Goal: Information Seeking & Learning: Learn about a topic

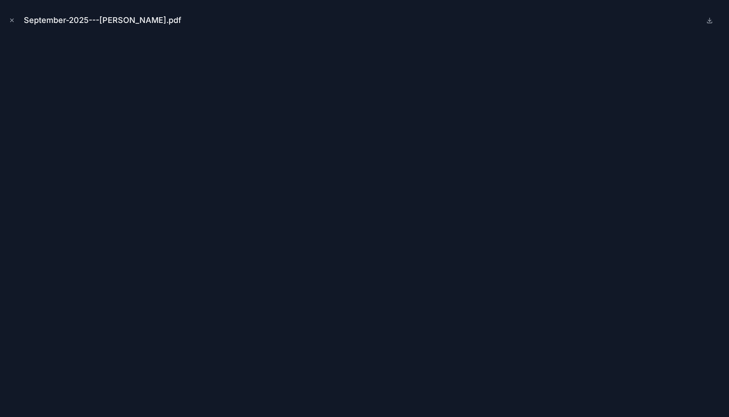
click at [124, 20] on div "September-2025---Peel-Hunt.pdf" at bounding box center [106, 20] width 165 height 12
click at [11, 23] on icon "Close modal" at bounding box center [12, 20] width 6 height 6
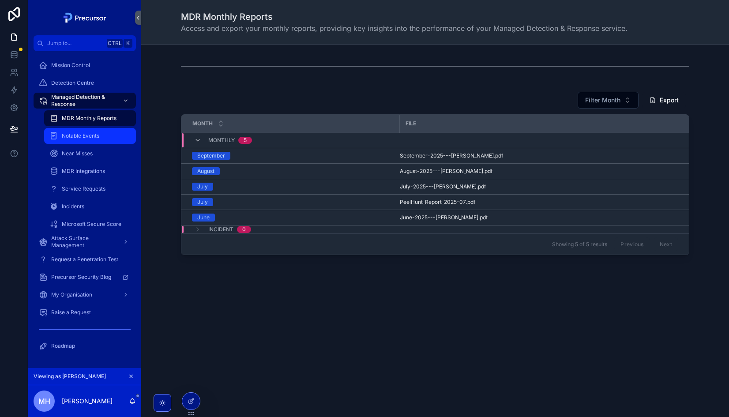
click at [77, 135] on span "Notable Events" at bounding box center [81, 135] width 38 height 7
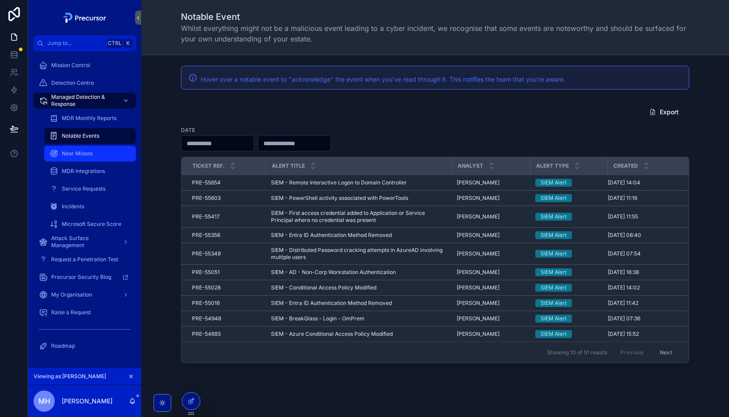
click at [83, 155] on span "Near Misses" at bounding box center [77, 153] width 31 height 7
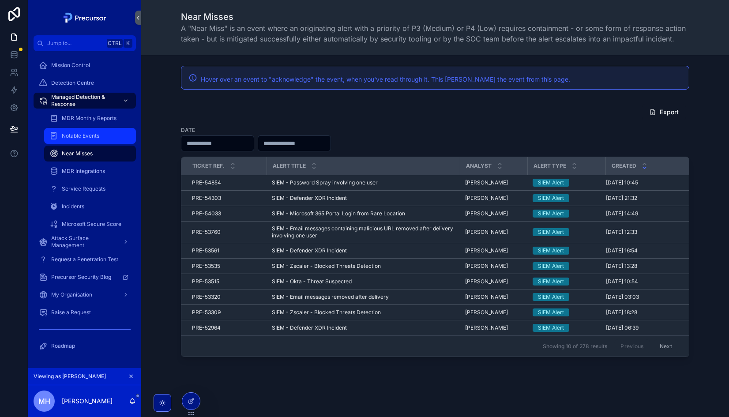
click at [79, 140] on div "Notable Events" at bounding box center [89, 136] width 81 height 14
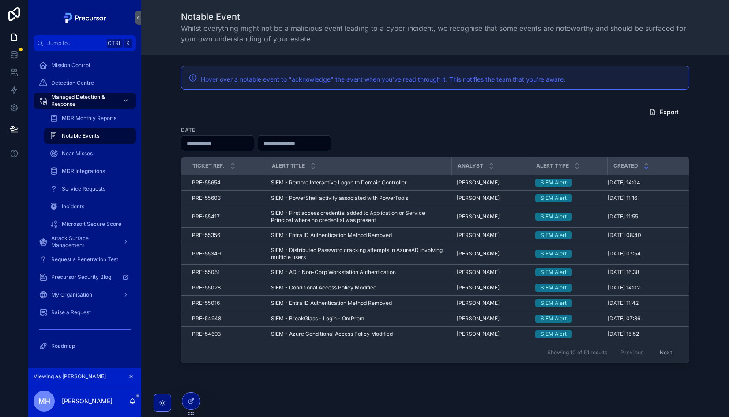
click at [396, 131] on div "Date" at bounding box center [435, 139] width 509 height 26
click at [482, 82] on span "Hover over a notable event to "acknowledge" the event when you've read through …" at bounding box center [383, 80] width 365 height 8
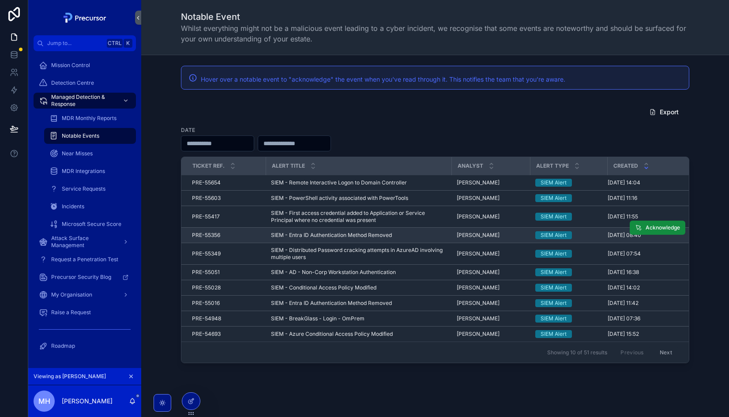
click at [328, 235] on span "SIEM - Entra ID Authentication Method Removed" at bounding box center [331, 235] width 121 height 7
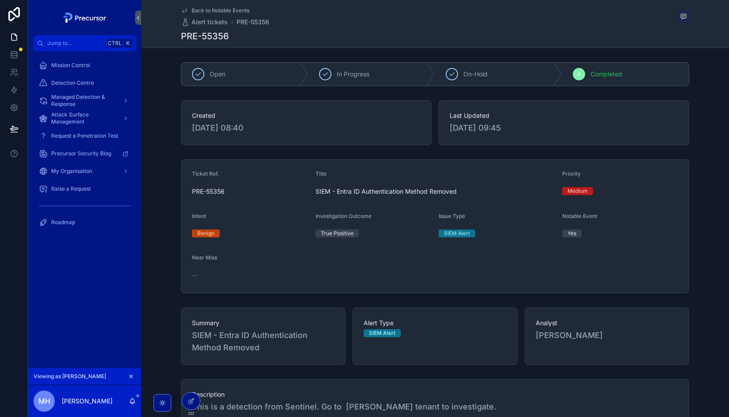
click at [350, 317] on div "Summary SIEM - Entra ID Authentication Method Removed Alert Type SIEM Alert Ana…" at bounding box center [435, 336] width 509 height 57
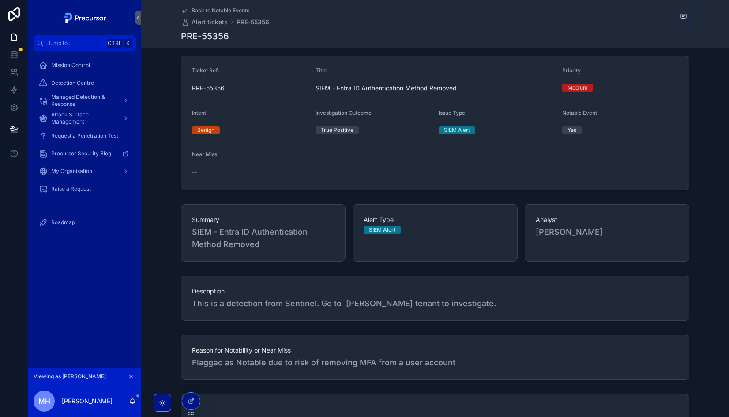
scroll to position [119, 0]
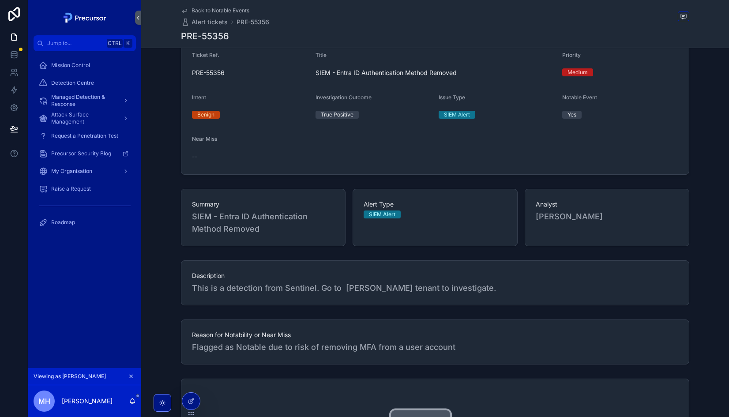
click at [221, 10] on span "Back to Notable Events" at bounding box center [221, 10] width 58 height 7
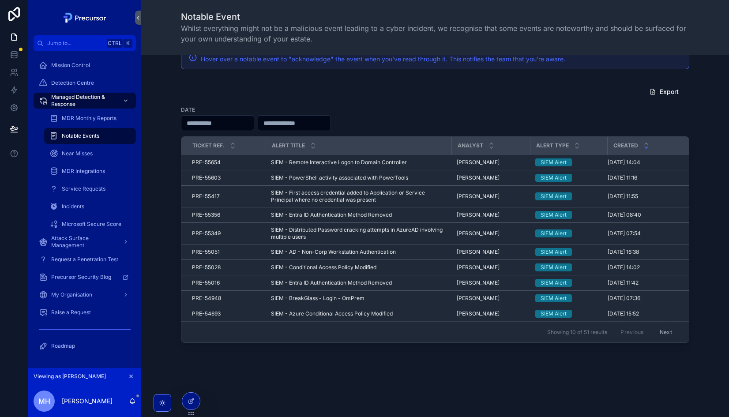
scroll to position [22, 0]
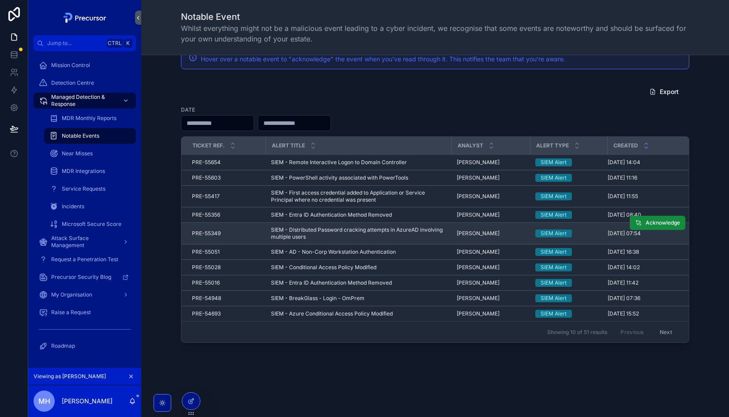
click at [377, 228] on span "SIEM - Distributed Password cracking attempts in AzureAD involving multiple use…" at bounding box center [358, 234] width 175 height 14
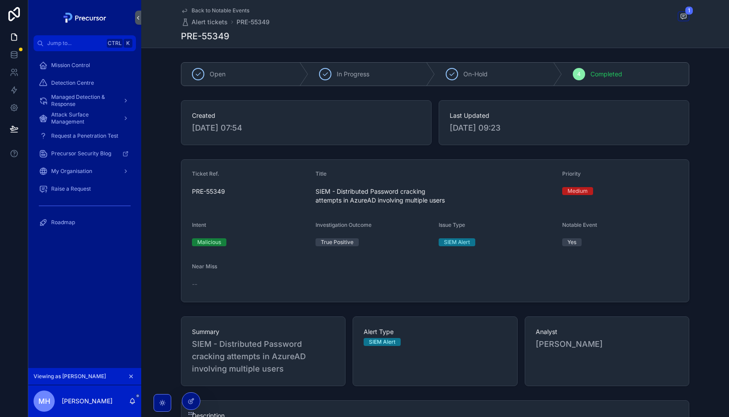
click at [207, 9] on span "Back to Notable Events" at bounding box center [221, 10] width 58 height 7
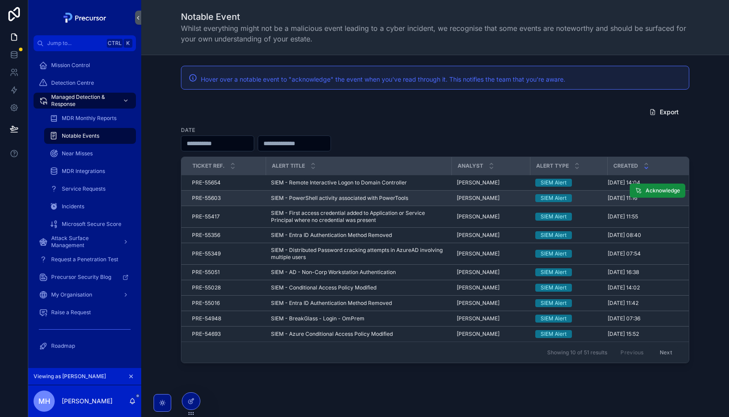
click at [336, 199] on span "SIEM - PowerShell activity associated with PowerTools" at bounding box center [339, 198] width 137 height 7
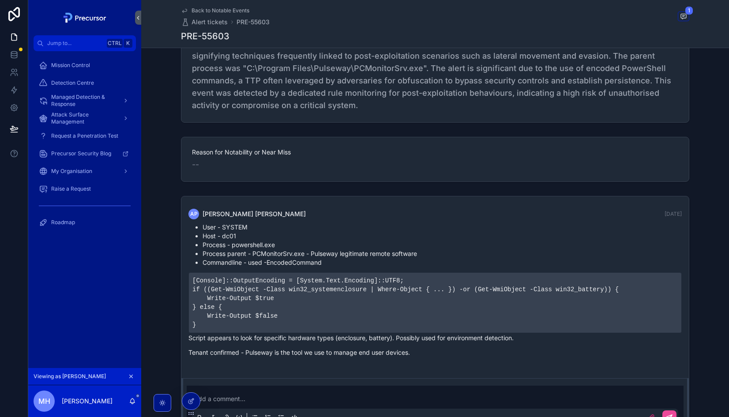
scroll to position [435, 0]
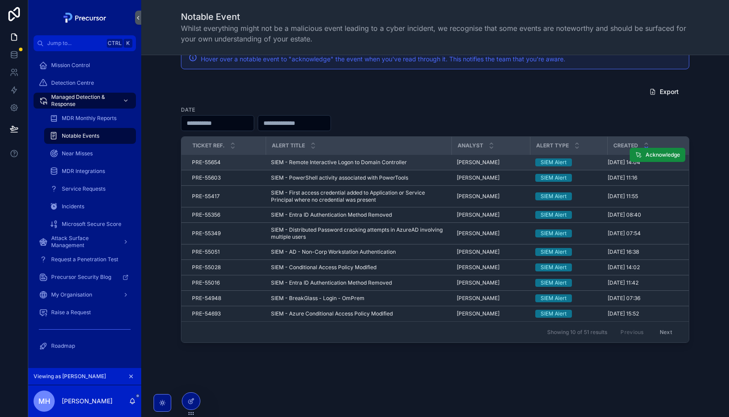
scroll to position [22, 0]
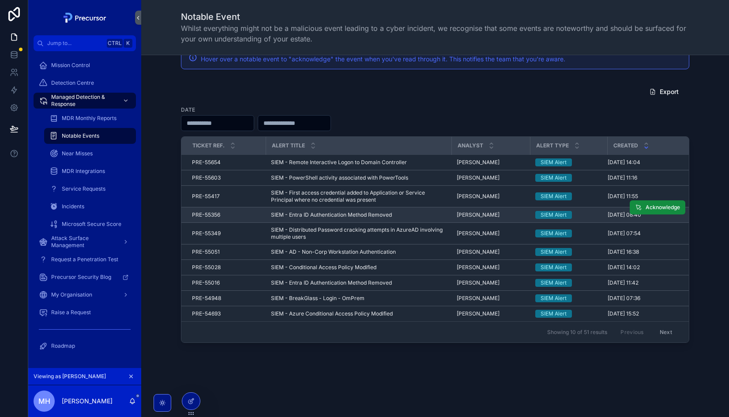
click at [303, 211] on span "SIEM - Entra ID Authentication Method Removed" at bounding box center [331, 214] width 121 height 7
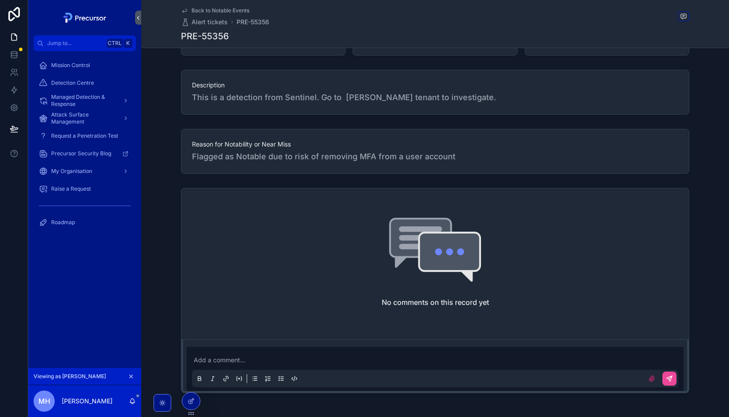
scroll to position [310, 0]
click at [341, 155] on span "Flagged as Notable due to risk of removing MFA from a user account" at bounding box center [435, 156] width 487 height 12
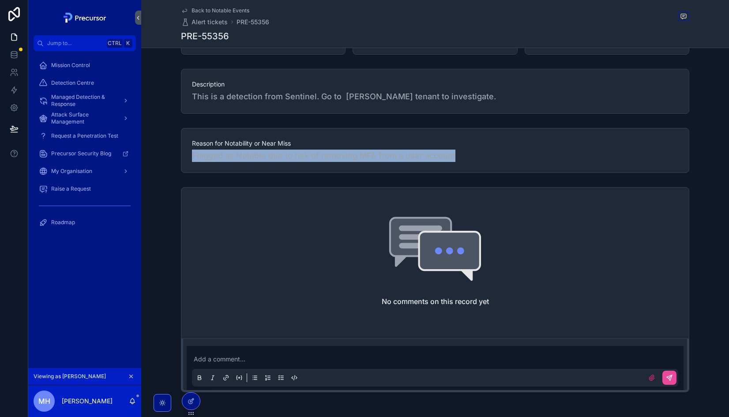
click at [341, 155] on span "Flagged as Notable due to risk of removing MFA from a user account" at bounding box center [435, 156] width 487 height 12
drag, startPoint x: 341, startPoint y: 155, endPoint x: 312, endPoint y: 155, distance: 28.7
click at [312, 155] on span "Flagged as Notable due to risk of removing MFA from a user account" at bounding box center [435, 156] width 487 height 12
click at [330, 168] on div "Reason for Notability or Near Miss Flagged as Notable due to risk of removing M…" at bounding box center [435, 150] width 509 height 45
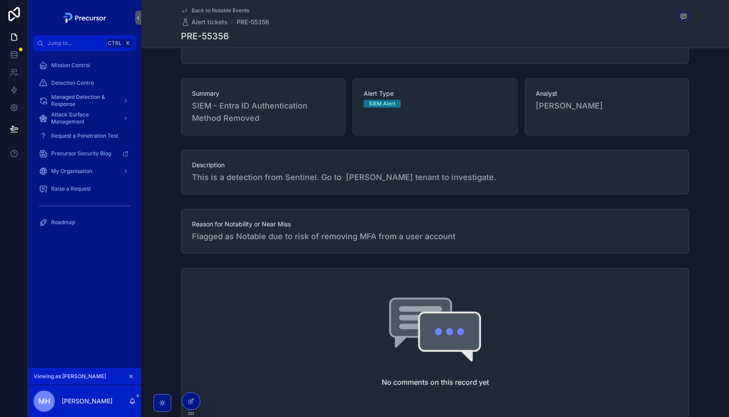
scroll to position [242, 0]
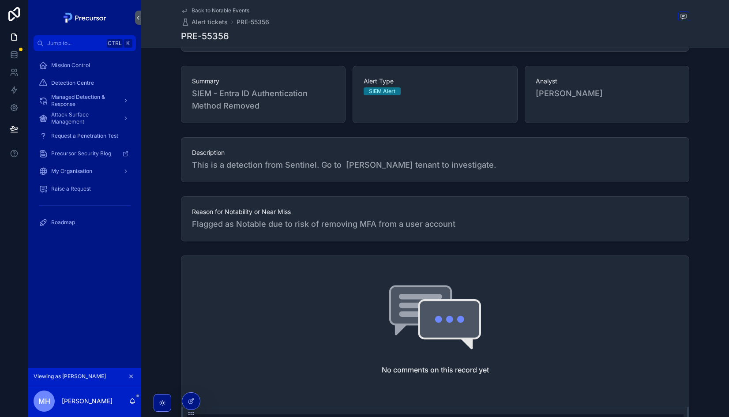
click at [233, 160] on span "This is a detection from Sentinel. Go to Peel-Hunt tenant to investigate." at bounding box center [435, 165] width 487 height 12
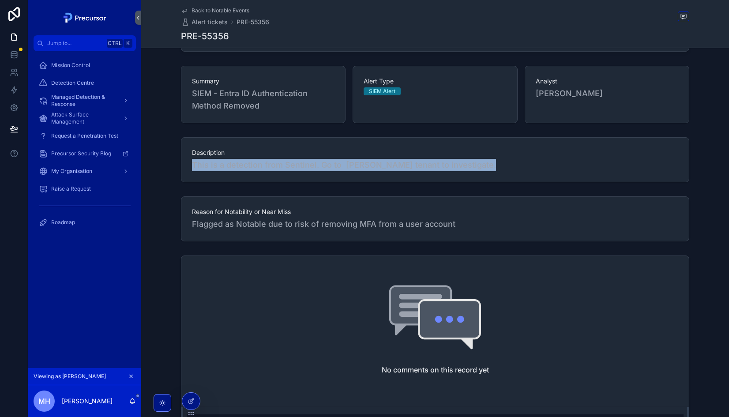
click at [233, 160] on span "This is a detection from Sentinel. Go to Peel-Hunt tenant to investigate." at bounding box center [435, 165] width 487 height 12
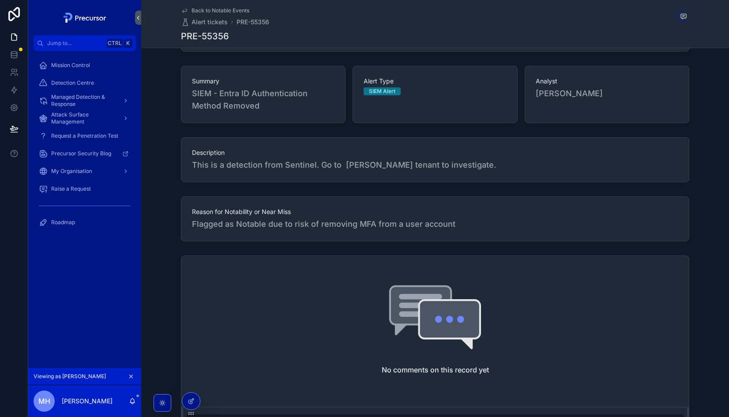
click at [368, 202] on div "Reason for Notability or Near Miss Flagged as Notable due to risk of removing M…" at bounding box center [435, 218] width 509 height 45
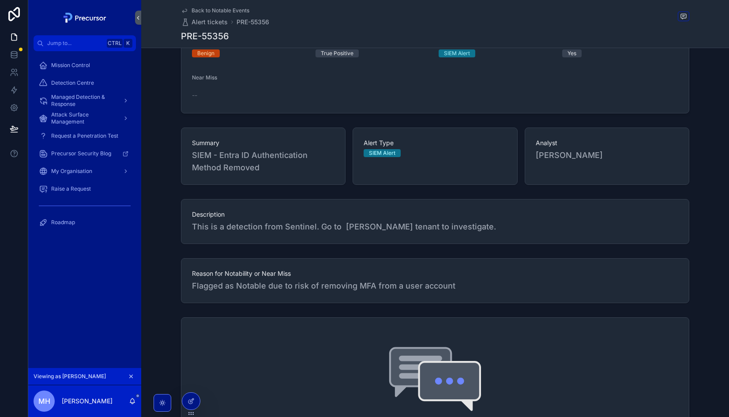
scroll to position [179, 0]
click at [244, 234] on div "Description This is a detection from Sentinel. Go to Peel-Hunt tenant to invest…" at bounding box center [435, 222] width 509 height 45
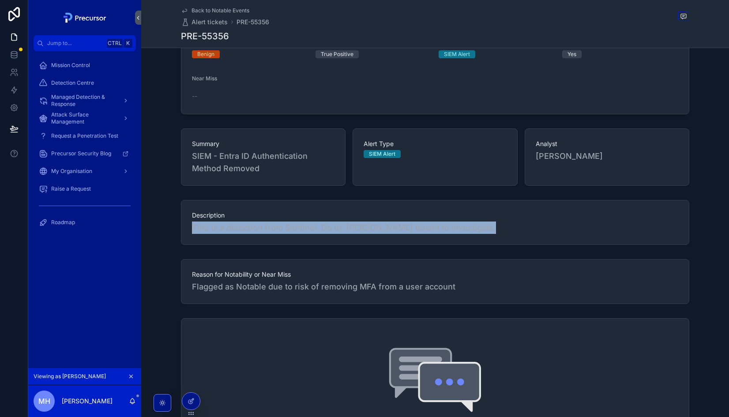
drag, startPoint x: 244, startPoint y: 234, endPoint x: 307, endPoint y: 225, distance: 63.8
click at [307, 225] on div "Description This is a detection from Sentinel. Go to Peel-Hunt tenant to invest…" at bounding box center [435, 222] width 509 height 45
click at [307, 225] on span "This is a detection from Sentinel. Go to Peel-Hunt tenant to investigate." at bounding box center [435, 228] width 487 height 12
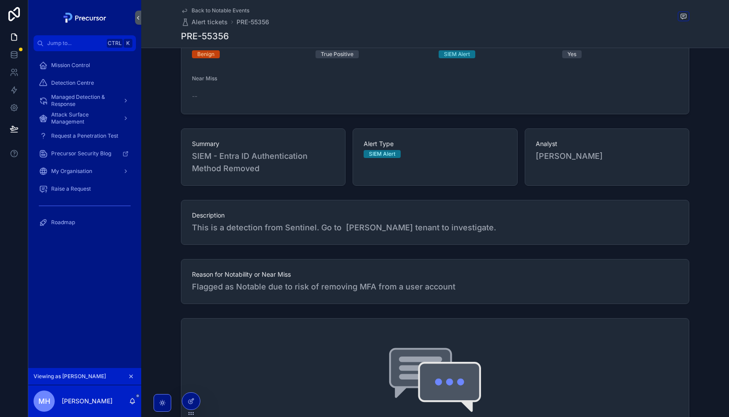
click at [130, 377] on icon "scrollable content" at bounding box center [131, 377] width 6 height 6
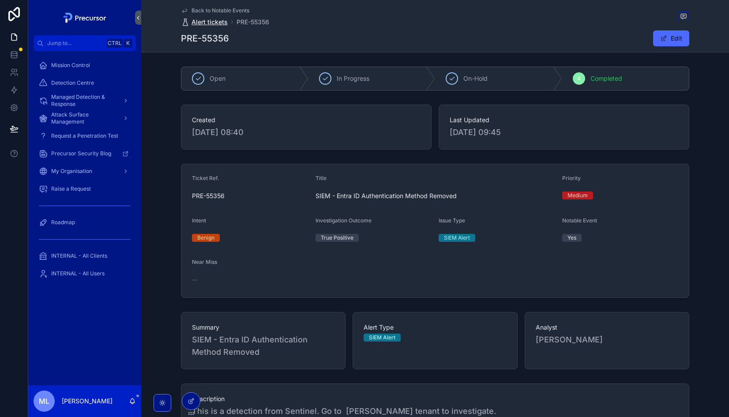
click at [207, 19] on span "Alert tickets" at bounding box center [210, 22] width 36 height 9
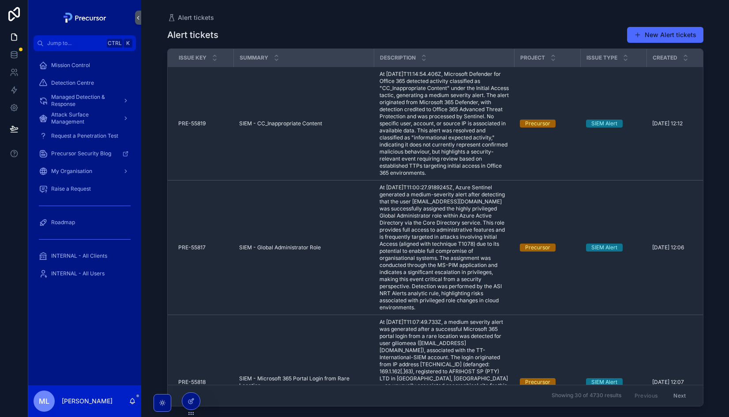
click at [67, 91] on div "Detection Centre" at bounding box center [84, 83] width 113 height 18
click at [71, 83] on span "Detection Centre" at bounding box center [72, 82] width 43 height 7
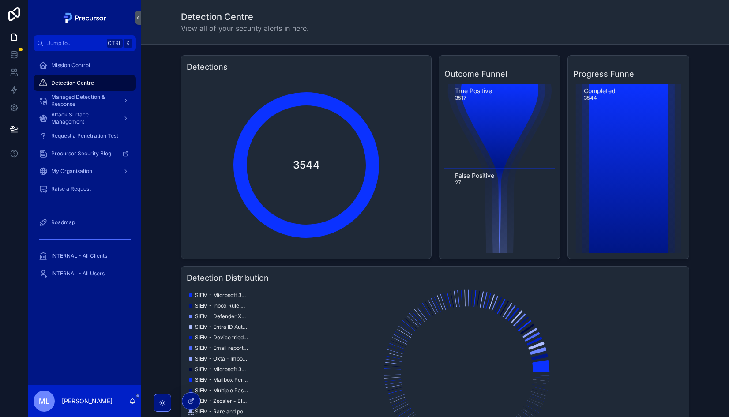
scroll to position [385, 0]
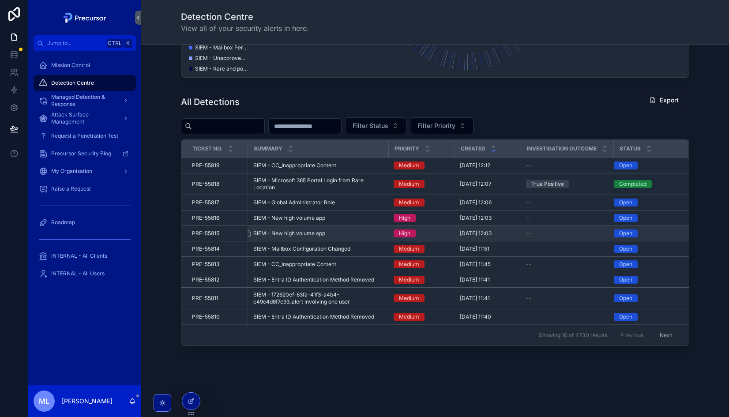
click at [304, 230] on span "SIEM - New high volume app" at bounding box center [289, 233] width 72 height 7
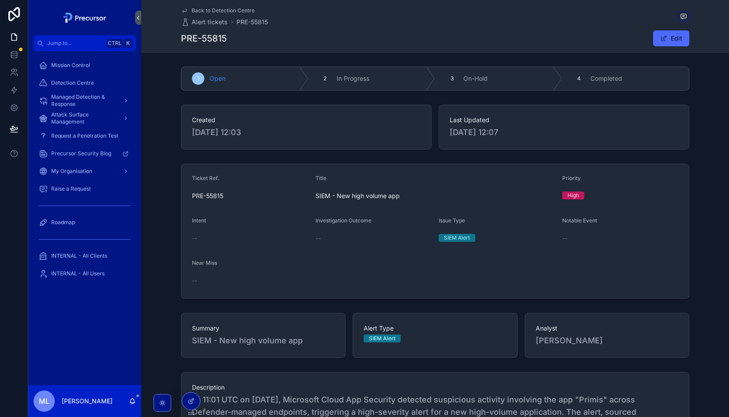
scroll to position [211, 0]
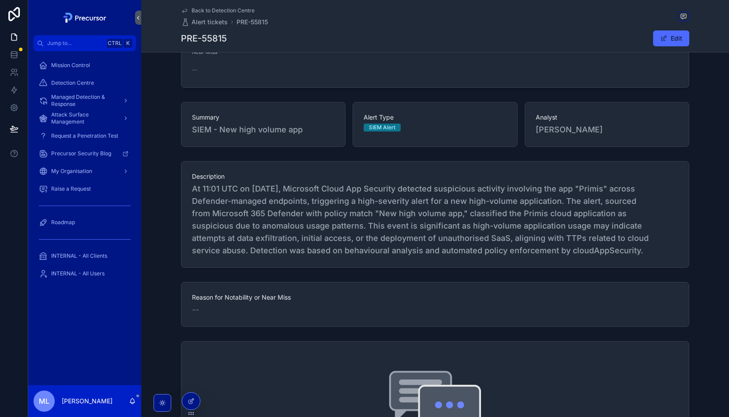
click at [426, 239] on span "At 11:01 UTC on 30 September 2025, Microsoft Cloud App Security detected suspic…" at bounding box center [435, 220] width 487 height 74
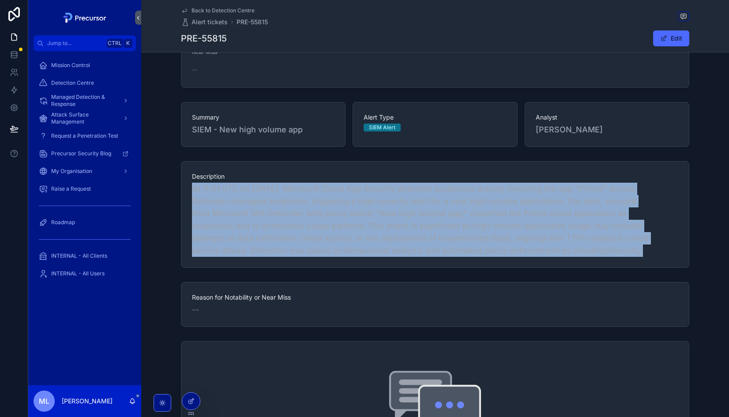
click at [426, 239] on span "At 11:01 UTC on 30 September 2025, Microsoft Cloud App Security detected suspic…" at bounding box center [435, 220] width 487 height 74
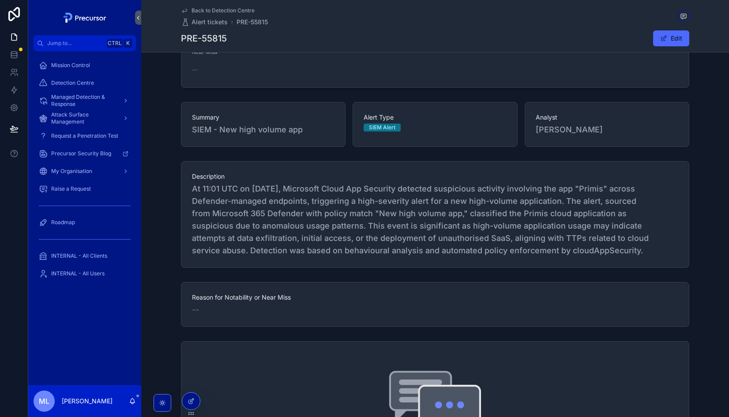
drag, startPoint x: 426, startPoint y: 239, endPoint x: 442, endPoint y: 279, distance: 43.8
click at [442, 279] on div "Reason for Notability or Near Miss --" at bounding box center [435, 305] width 588 height 52
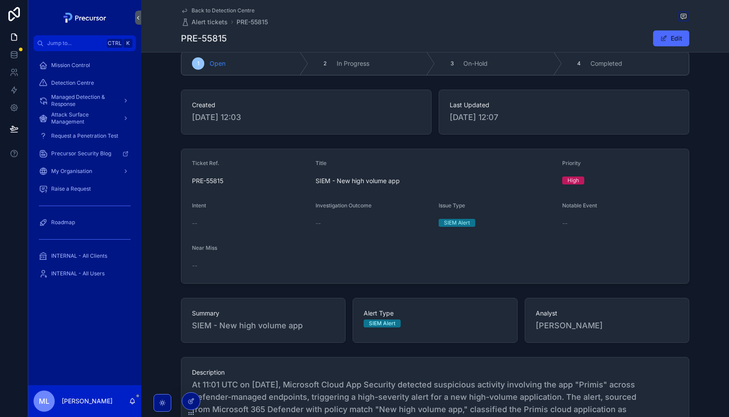
scroll to position [0, 0]
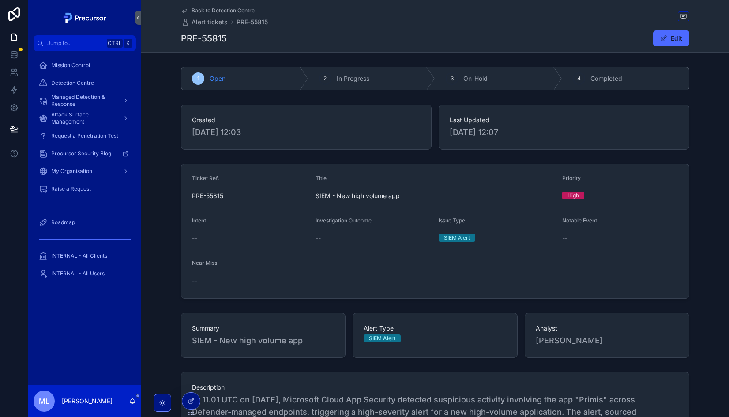
click at [227, 9] on span "Back to Detection Centre" at bounding box center [223, 10] width 63 height 7
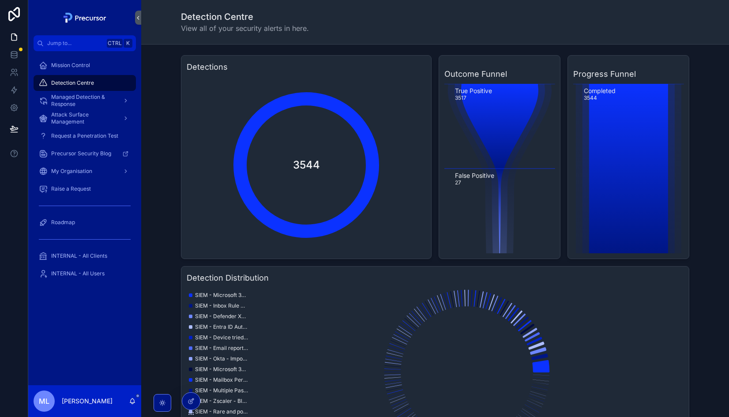
click at [714, 173] on div "Detections 3544 Outcome Funnel True Positive 3517 False Positive 27 Progress Fu…" at bounding box center [435, 259] width 574 height 415
click at [95, 88] on div "Detection Centre" at bounding box center [85, 83] width 92 height 14
click at [70, 91] on div "Detection Centre" at bounding box center [84, 83] width 113 height 18
click at [57, 98] on span "Managed Detection & Response" at bounding box center [83, 101] width 64 height 14
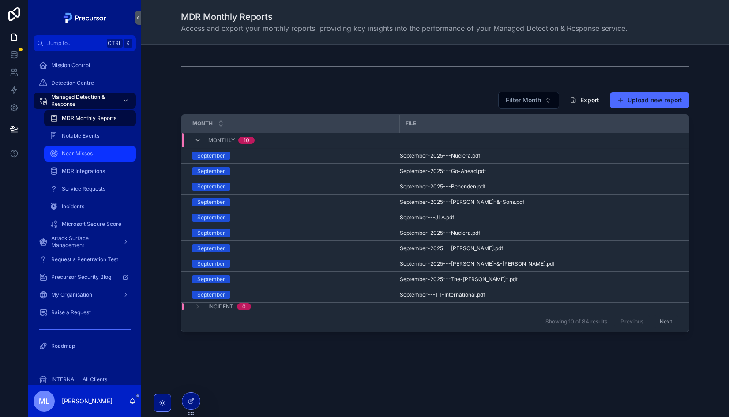
click at [96, 146] on link "Near Misses" at bounding box center [90, 154] width 92 height 16
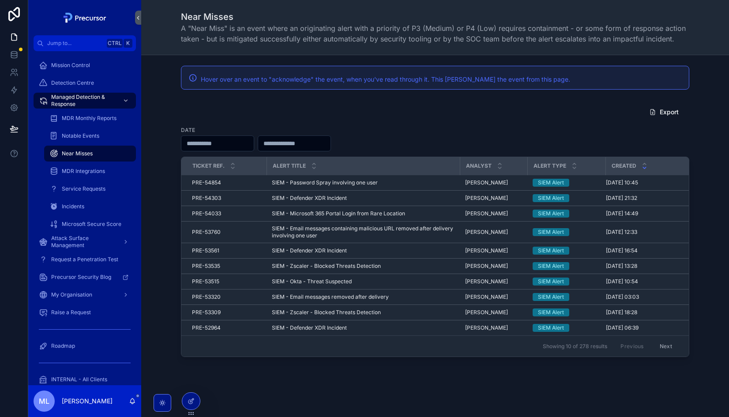
click at [154, 132] on div "Export Date Ticket Ref. Alert title Analyst Alert Type Created PRE-54854 PRE-54…" at bounding box center [435, 230] width 574 height 260
click at [170, 283] on div "Export Date Ticket Ref. Alert title Analyst Alert Type Created PRE-54854 PRE-54…" at bounding box center [435, 230] width 574 height 260
click at [191, 382] on icon at bounding box center [191, 382] width 7 height 7
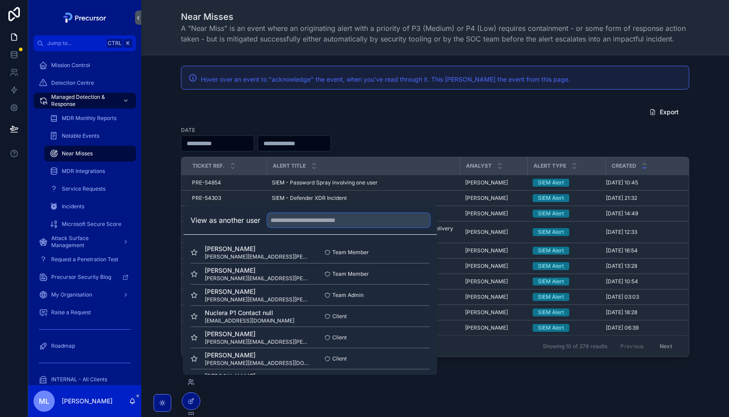
click at [307, 214] on input "text" at bounding box center [349, 220] width 162 height 14
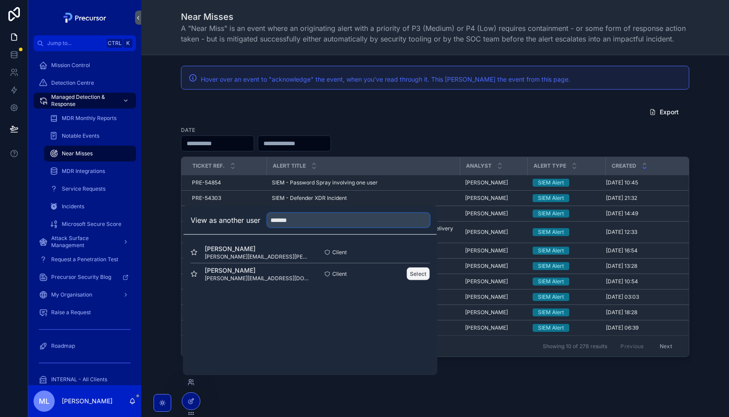
type input "*******"
click at [413, 274] on button "Select" at bounding box center [418, 274] width 23 height 13
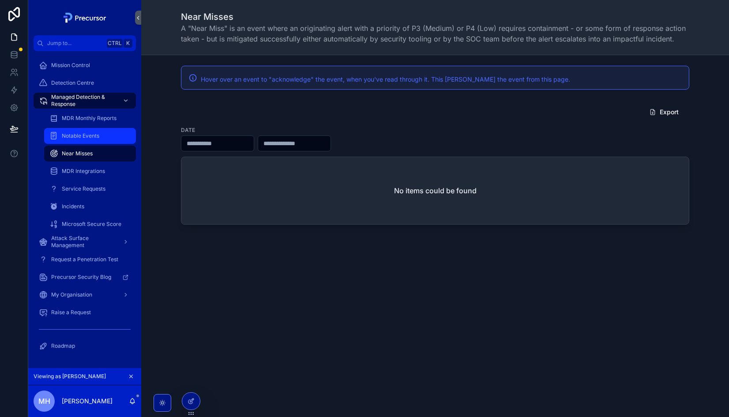
click at [90, 135] on span "Notable Events" at bounding box center [81, 135] width 38 height 7
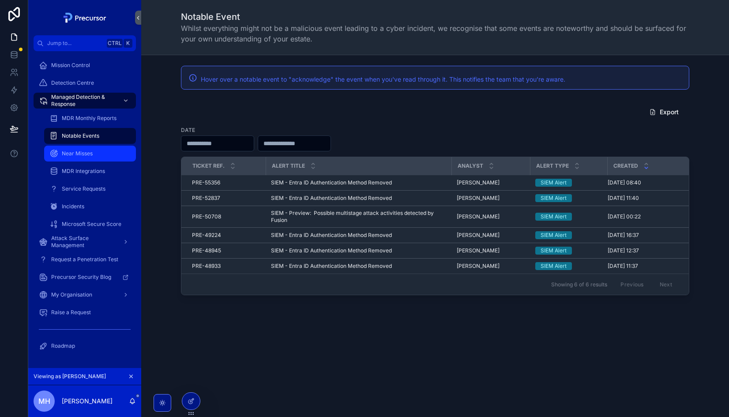
click at [91, 155] on span "Near Misses" at bounding box center [77, 153] width 31 height 7
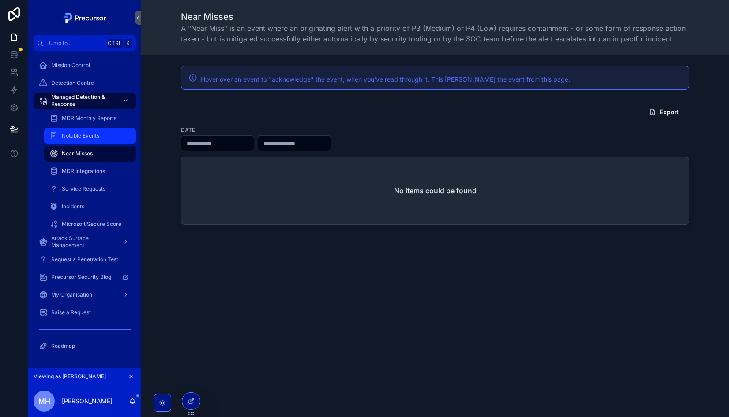
click at [94, 132] on span "Notable Events" at bounding box center [81, 135] width 38 height 7
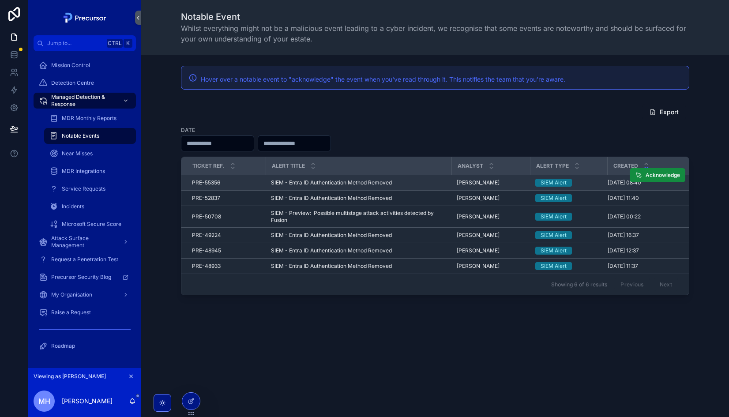
click at [309, 181] on span "SIEM - Entra ID Authentication Method Removed" at bounding box center [331, 182] width 121 height 7
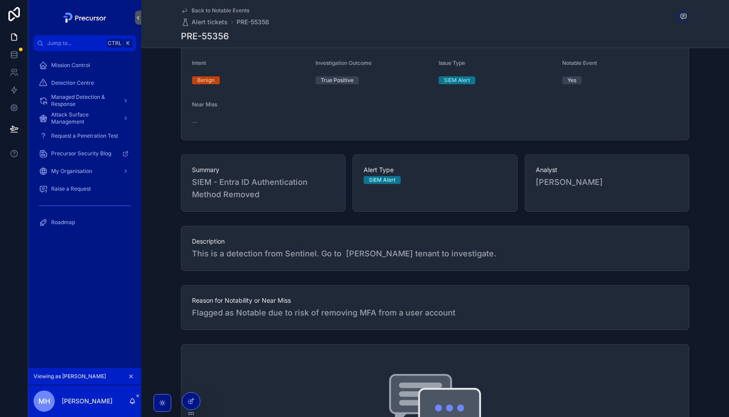
scroll to position [154, 0]
click at [322, 249] on span "This is a detection from Sentinel. Go to Peel-Hunt tenant to investigate." at bounding box center [435, 253] width 487 height 12
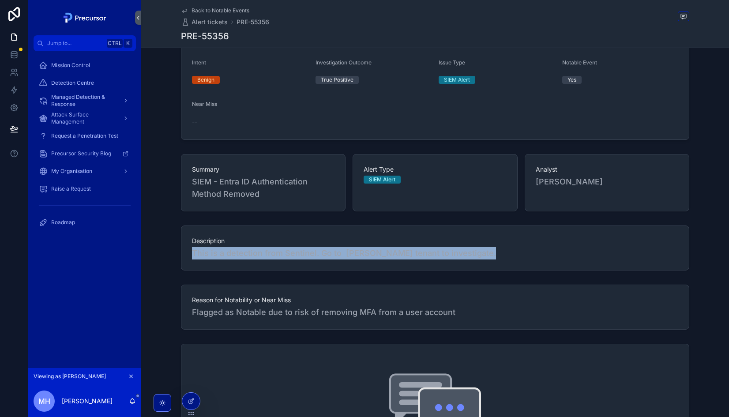
click at [322, 249] on span "This is a detection from Sentinel. Go to Peel-Hunt tenant to investigate." at bounding box center [435, 253] width 487 height 12
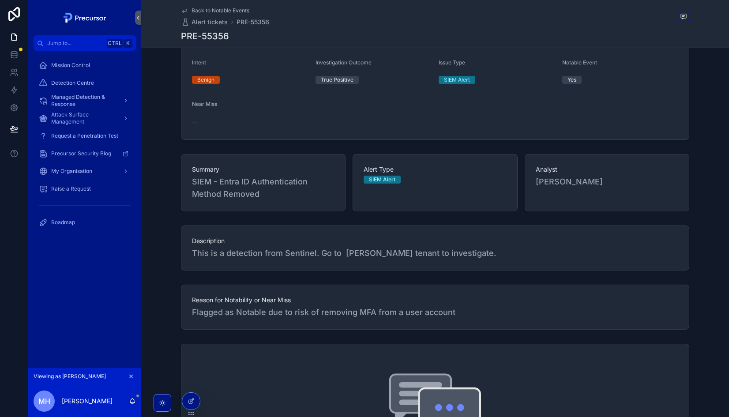
click at [335, 254] on span "This is a detection from Sentinel. Go to Peel-Hunt tenant to investigate." at bounding box center [435, 253] width 487 height 12
drag, startPoint x: 335, startPoint y: 254, endPoint x: 360, endPoint y: 253, distance: 24.7
click at [360, 253] on span "This is a detection from Sentinel. Go to Peel-Hunt tenant to investigate." at bounding box center [435, 253] width 487 height 12
click at [406, 260] on div "Description This is a detection from Sentinel. Go to Peel-Hunt tenant to invest…" at bounding box center [435, 248] width 509 height 45
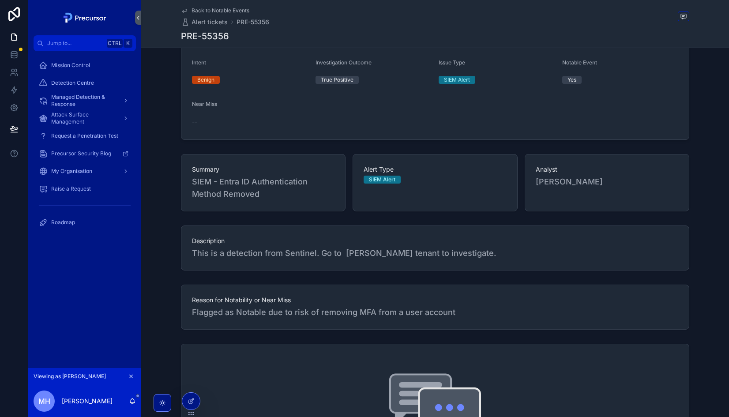
scroll to position [0, 0]
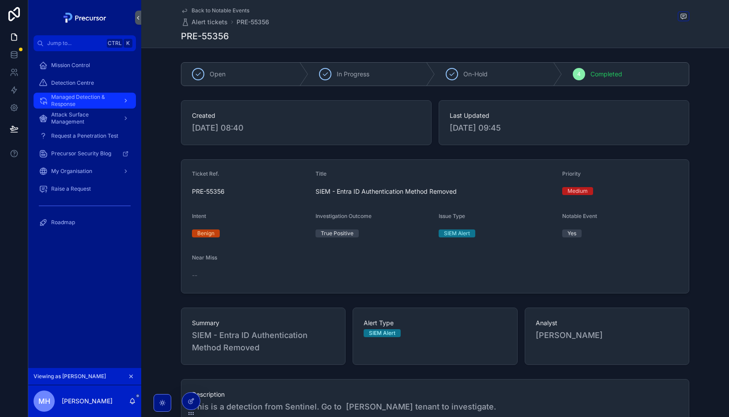
click at [79, 93] on link "Managed Detection & Response" at bounding box center [85, 101] width 102 height 16
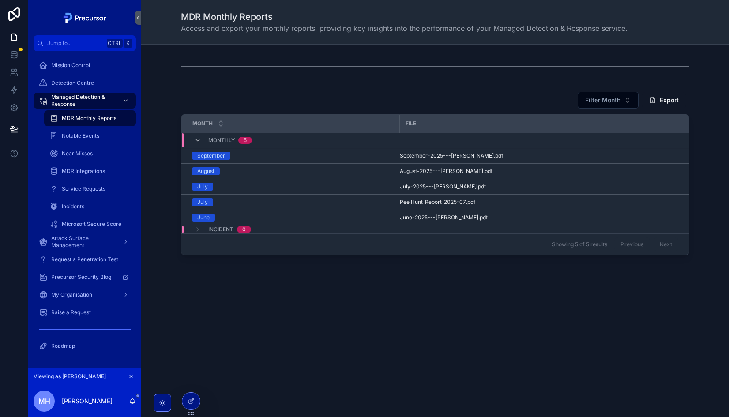
click at [127, 377] on button "scrollable content" at bounding box center [131, 377] width 10 height 10
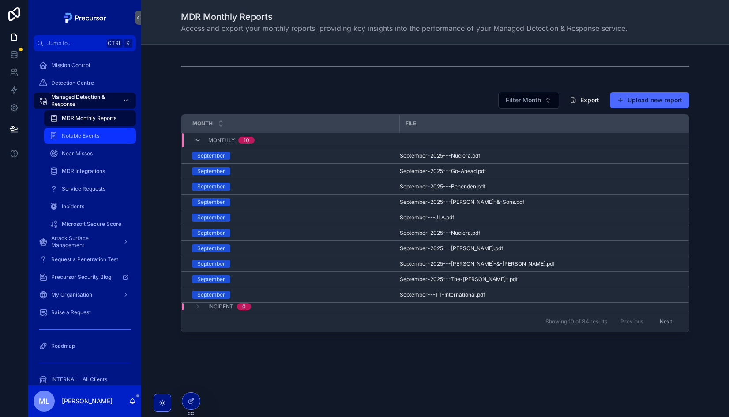
click at [86, 134] on span "Notable Events" at bounding box center [81, 135] width 38 height 7
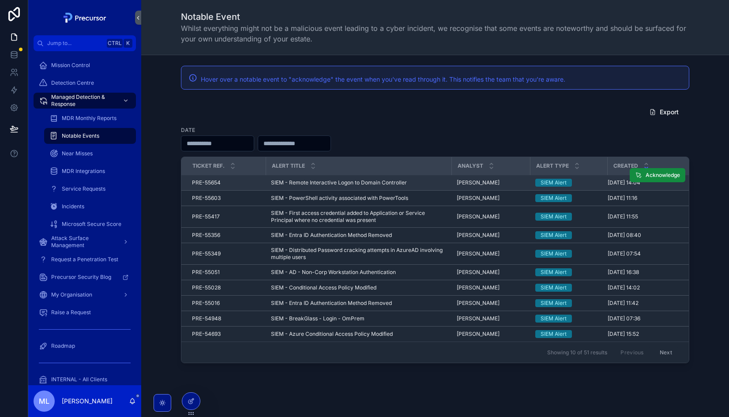
click at [359, 182] on span "SIEM - Remote Interactive Logon to Domain Controller" at bounding box center [339, 182] width 136 height 7
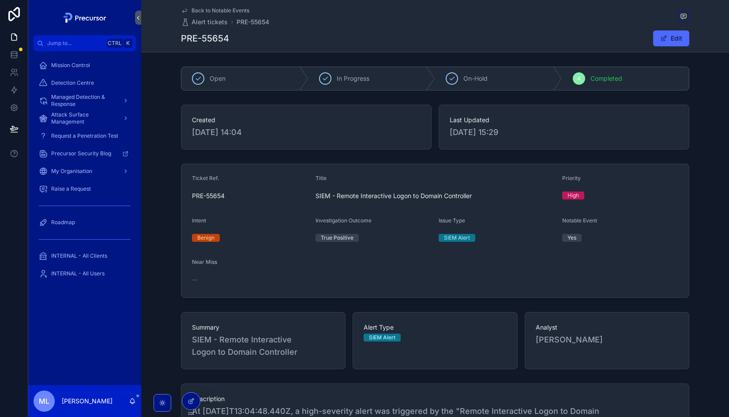
scroll to position [158, 0]
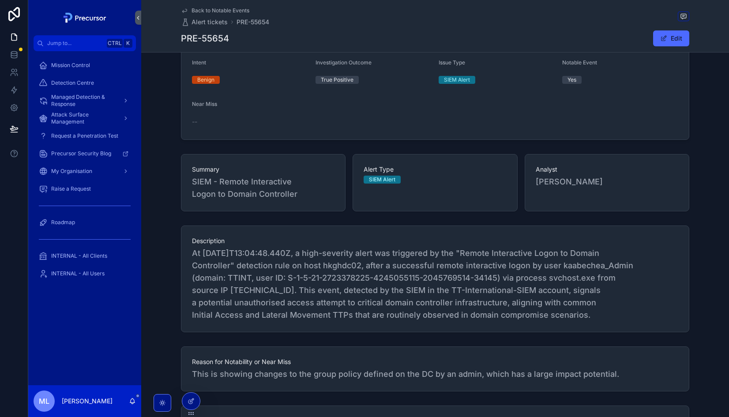
click at [239, 266] on span "At 2025-09-29T13:04:48.440Z, a high-severity alert was triggered by the "Remote…" at bounding box center [435, 284] width 487 height 74
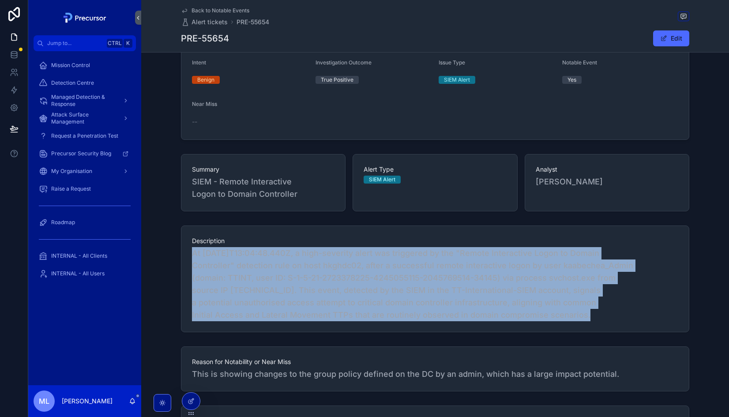
click at [239, 266] on span "At 2025-09-29T13:04:48.440Z, a high-severity alert was triggered by the "Remote…" at bounding box center [435, 284] width 487 height 74
drag, startPoint x: 239, startPoint y: 266, endPoint x: 233, endPoint y: 307, distance: 42.0
click at [233, 307] on span "At 2025-09-29T13:04:48.440Z, a high-severity alert was triggered by the "Remote…" at bounding box center [435, 284] width 487 height 74
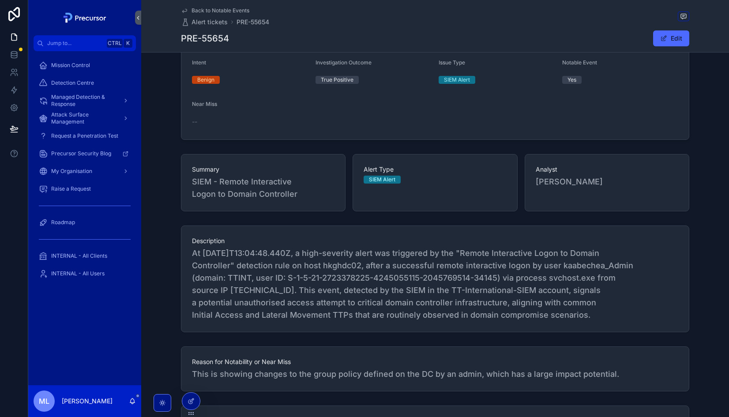
click at [245, 249] on span "At 2025-09-29T13:04:48.440Z, a high-severity alert was triggered by the "Remote…" at bounding box center [435, 284] width 487 height 74
drag, startPoint x: 245, startPoint y: 249, endPoint x: 327, endPoint y: 281, distance: 87.6
click at [327, 281] on span "At 2025-09-29T13:04:48.440Z, a high-severity alert was triggered by the "Remote…" at bounding box center [435, 284] width 487 height 74
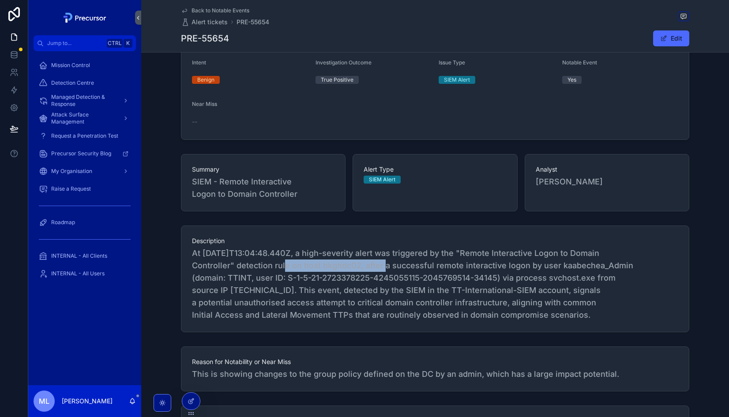
drag, startPoint x: 327, startPoint y: 281, endPoint x: 369, endPoint y: 260, distance: 47.0
click at [369, 260] on span "At 2025-09-29T13:04:48.440Z, a high-severity alert was triggered by the "Remote…" at bounding box center [435, 284] width 487 height 74
drag, startPoint x: 369, startPoint y: 260, endPoint x: 343, endPoint y: 318, distance: 64.4
click at [343, 318] on span "At 2025-09-29T13:04:48.440Z, a high-severity alert was triggered by the "Remote…" at bounding box center [435, 284] width 487 height 74
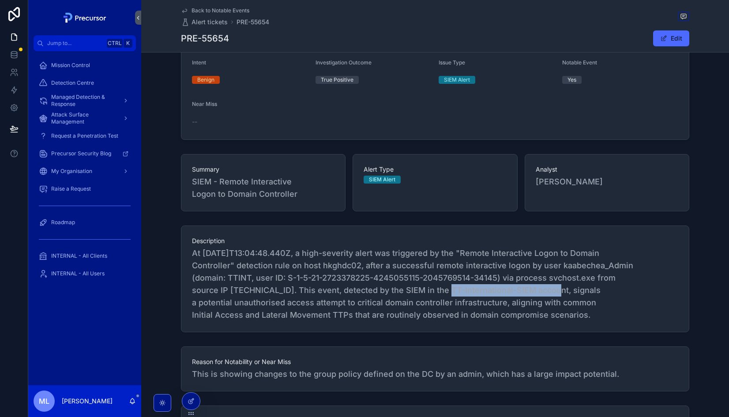
drag, startPoint x: 441, startPoint y: 291, endPoint x: 548, endPoint y: 294, distance: 107.3
click at [548, 294] on span "At 2025-09-29T13:04:48.440Z, a high-severity alert was triggered by the "Remote…" at bounding box center [435, 284] width 487 height 74
drag, startPoint x: 548, startPoint y: 294, endPoint x: 372, endPoint y: 305, distance: 176.5
click at [372, 305] on span "At 2025-09-29T13:04:48.440Z, a high-severity alert was triggered by the "Remote…" at bounding box center [435, 284] width 487 height 74
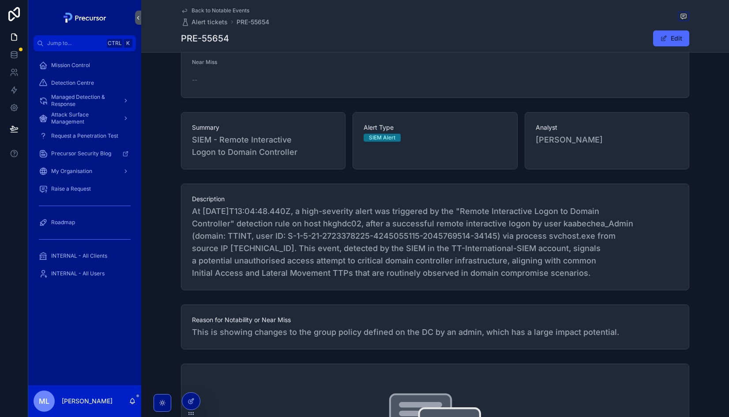
scroll to position [0, 0]
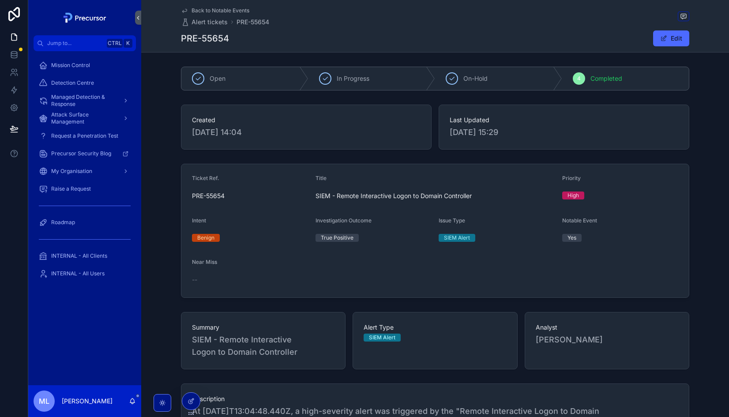
click at [461, 172] on form "Ticket Ref. PRE-55654 Title SIEM - Remote Interactive Logon to Domain Controlle…" at bounding box center [435, 230] width 508 height 133
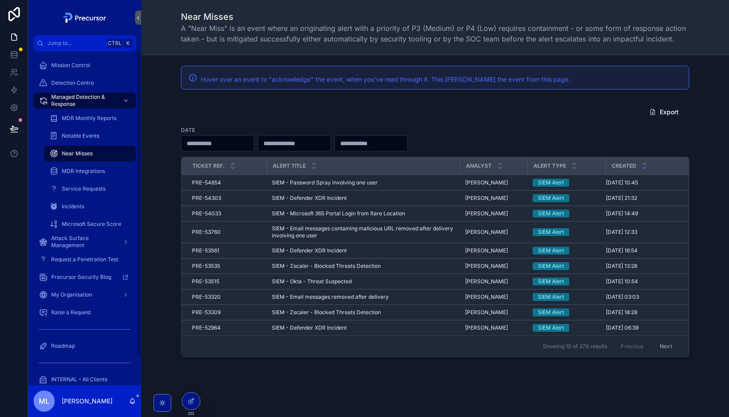
click at [60, 56] on div "Mission Control Detection Centre Managed Detection & Response MDR Monthly Repor…" at bounding box center [84, 234] width 113 height 366
click at [72, 61] on div "Mission Control" at bounding box center [85, 65] width 92 height 14
